Goal: Information Seeking & Learning: Learn about a topic

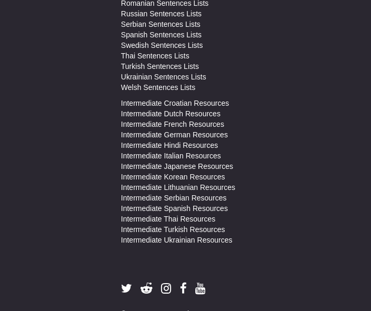
scroll to position [711, 0]
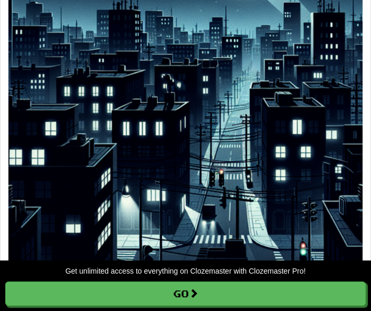
scroll to position [11950, 0]
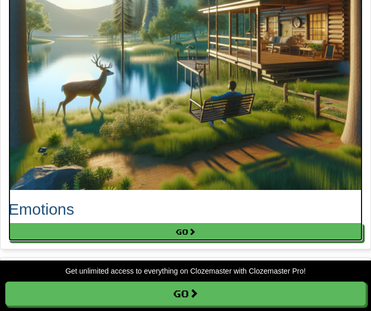
click at [72, 207] on h2 "Emotions" at bounding box center [185, 209] width 354 height 17
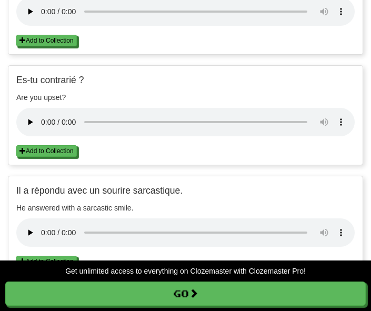
scroll to position [737, 0]
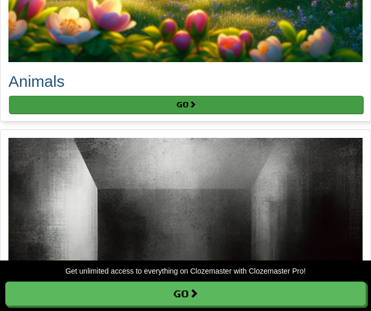
scroll to position [895, 0]
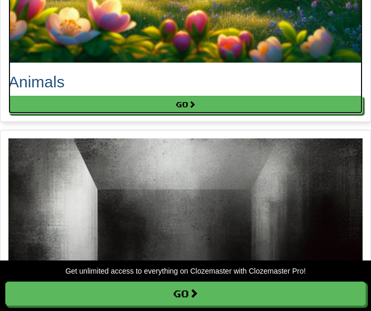
click at [39, 79] on h2 "Animals" at bounding box center [185, 81] width 354 height 17
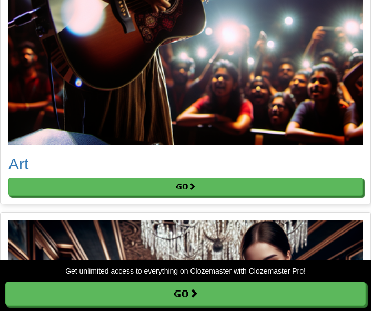
scroll to position [1737, 0]
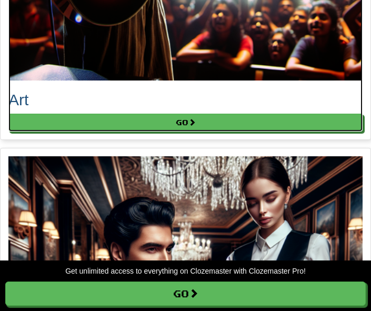
click at [21, 98] on h2 "Art" at bounding box center [185, 99] width 354 height 17
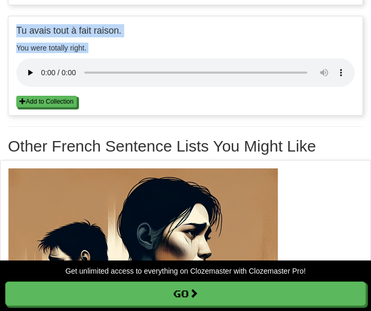
scroll to position [2422, 0]
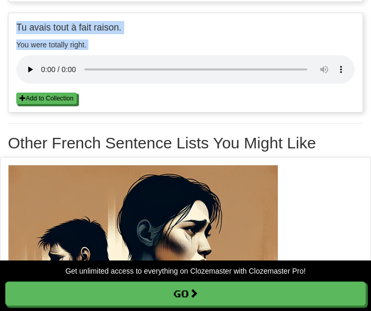
copy ul "Cela a mon approbation. This has my approval. Add to Collection Add to Collecti…"
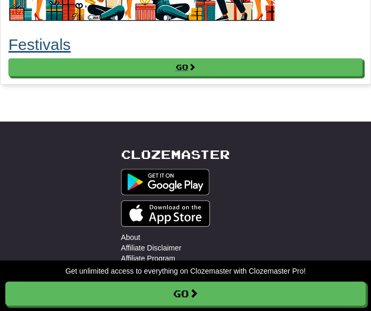
scroll to position [3317, 0]
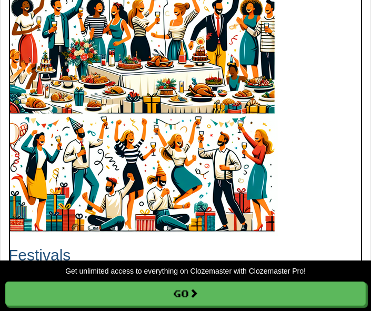
click at [49, 255] on h2 "Festivals" at bounding box center [185, 254] width 354 height 17
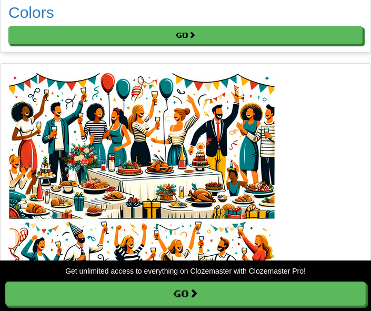
scroll to position [3053, 0]
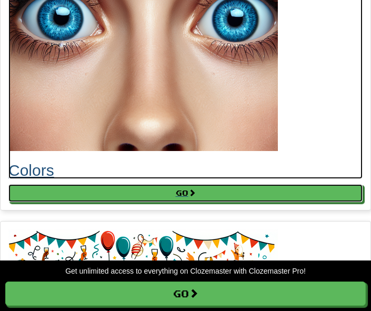
click at [32, 171] on h2 "Colors" at bounding box center [185, 170] width 354 height 17
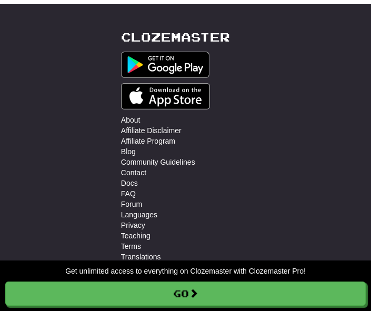
scroll to position [3632, 0]
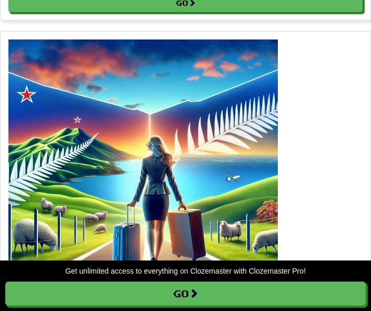
scroll to position [2527, 0]
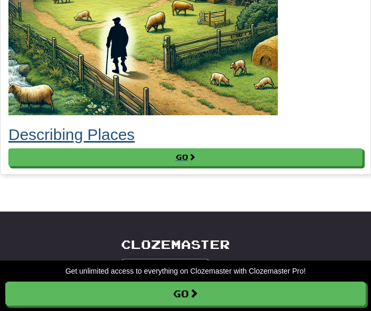
scroll to position [3443, 0]
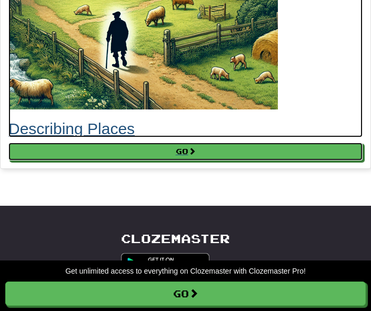
click at [121, 130] on h2 "Describing Places" at bounding box center [185, 128] width 354 height 17
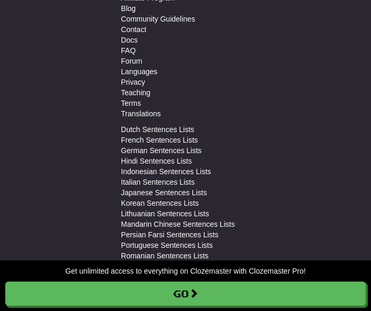
scroll to position [1651, 0]
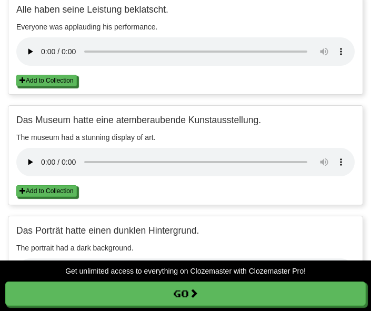
scroll to position [369, 0]
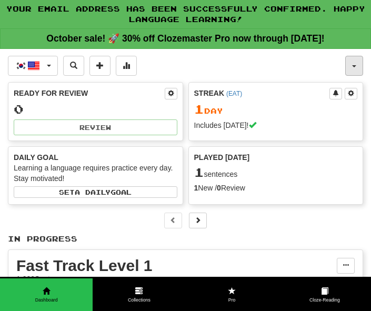
click at [359, 62] on button "button" at bounding box center [354, 66] width 18 height 20
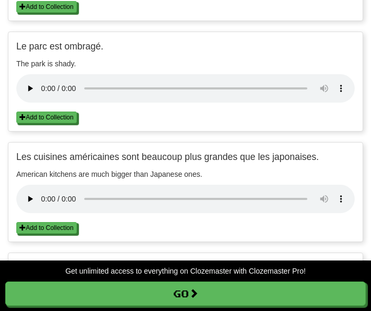
scroll to position [1211, 0]
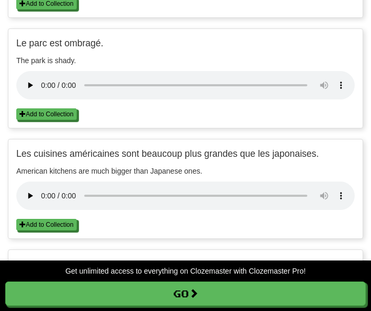
click at [323, 25] on ul "Add to Collection Ils habitent dans un quartier agréable. They live in a nice n…" at bounding box center [185, 251] width 355 height 2214
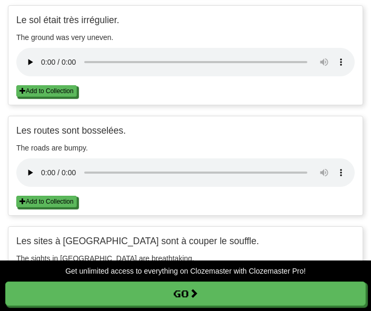
scroll to position [1474, 0]
